Goal: Contribute content

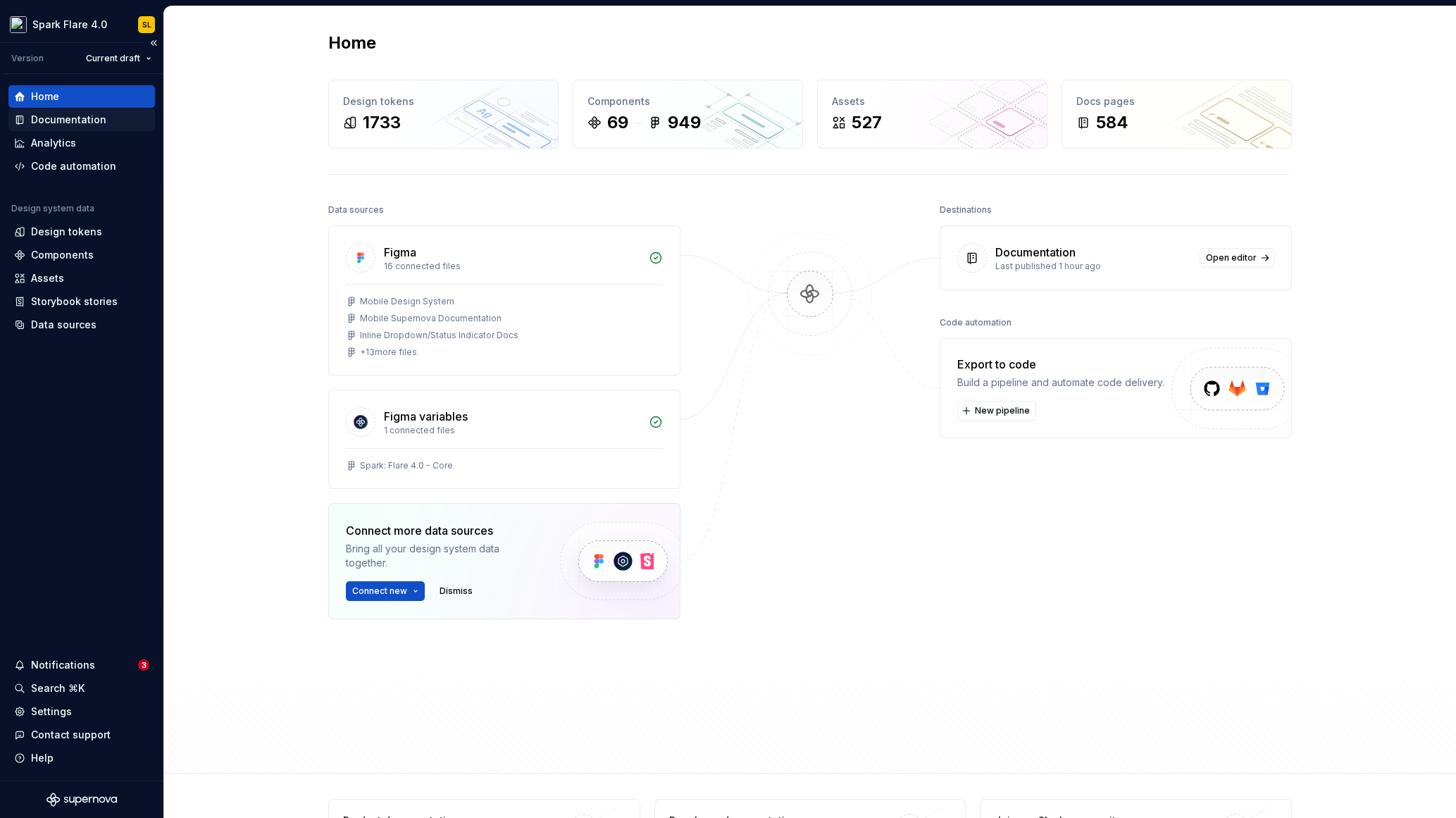
click at [111, 119] on div "Documentation" at bounding box center [82, 120] width 135 height 14
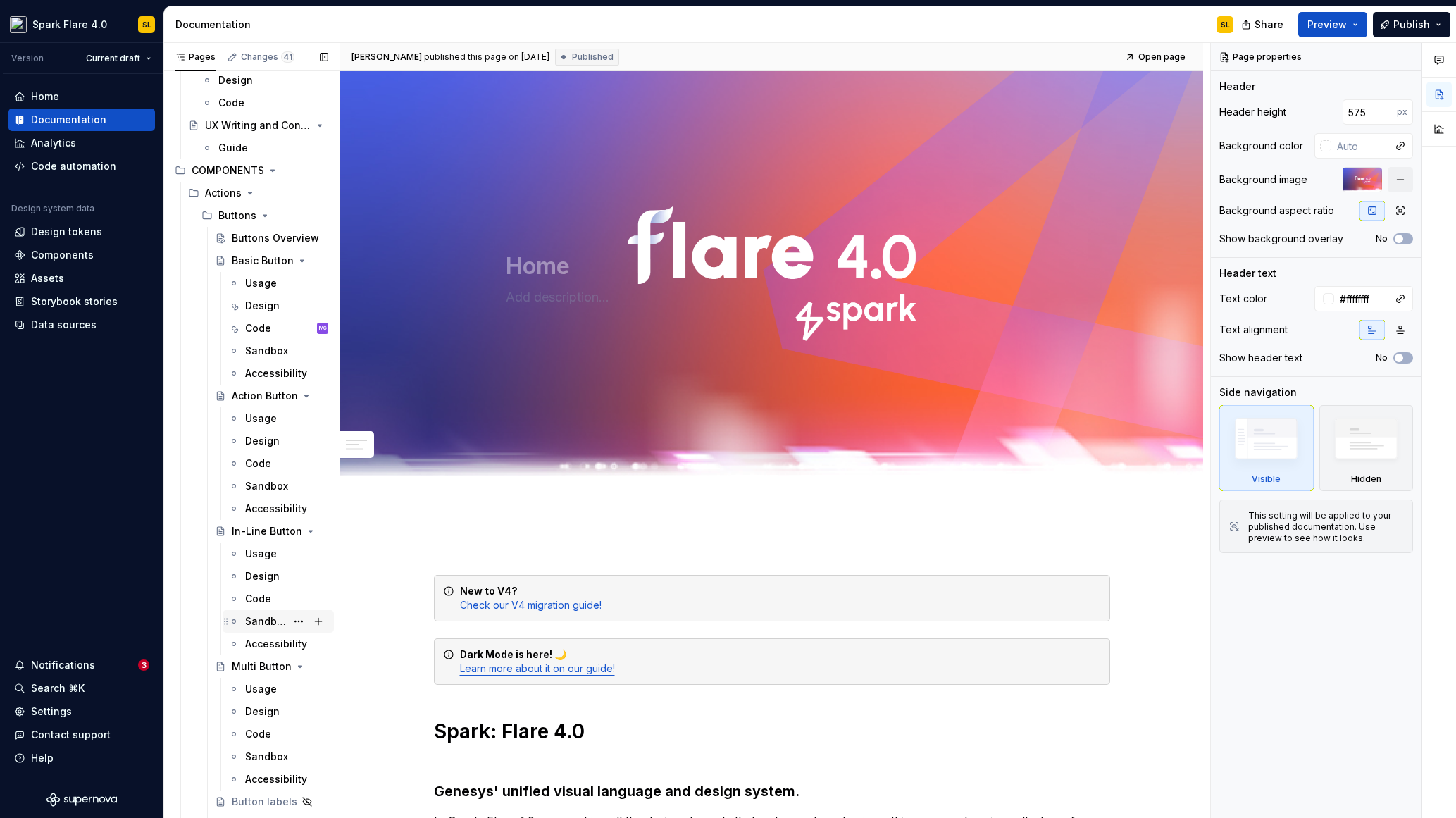
scroll to position [1629, 0]
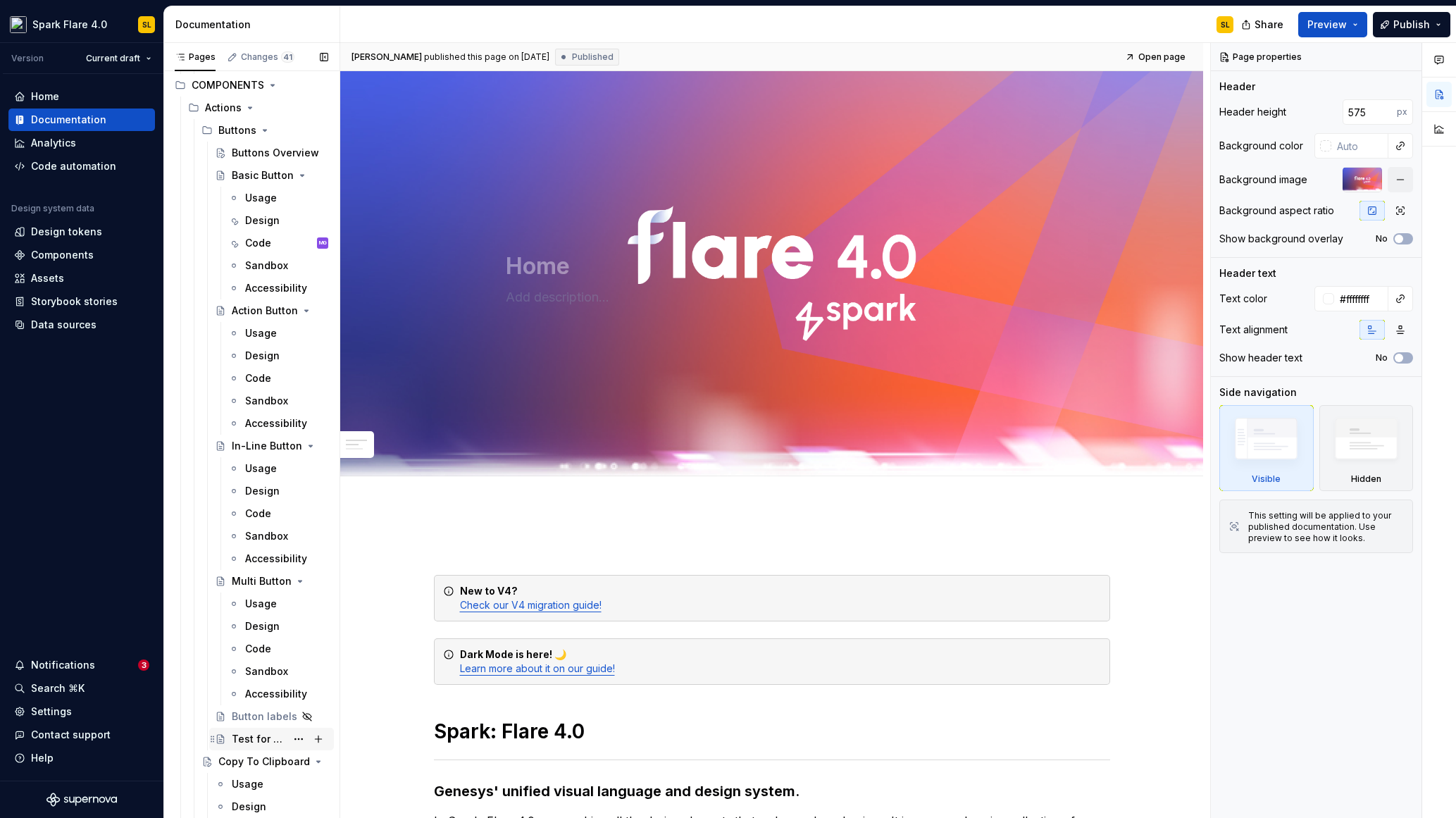
click at [256, 733] on div "Test for Docs" at bounding box center [259, 739] width 54 height 14
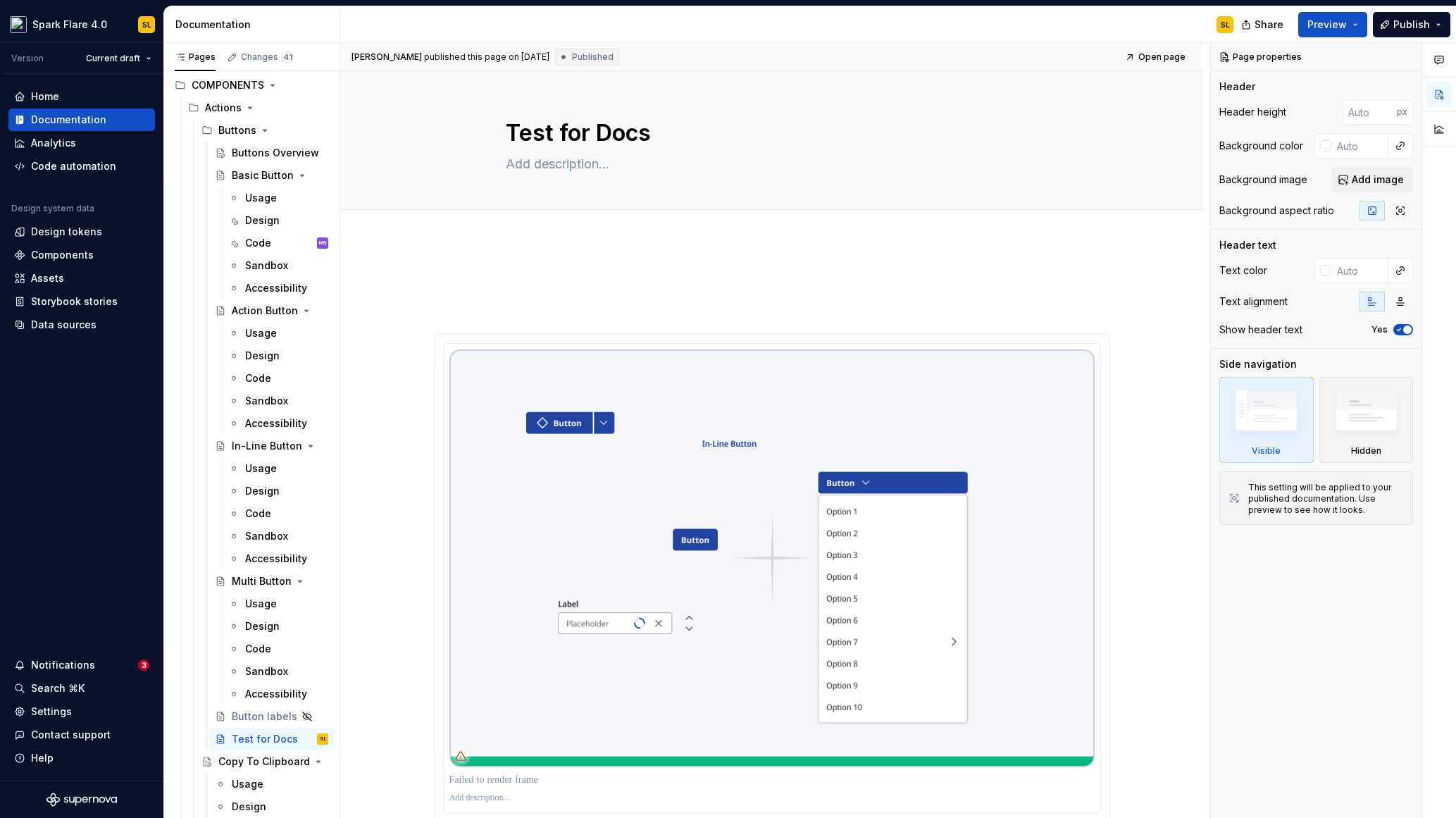
type textarea "*"
